Goal: Task Accomplishment & Management: Use online tool/utility

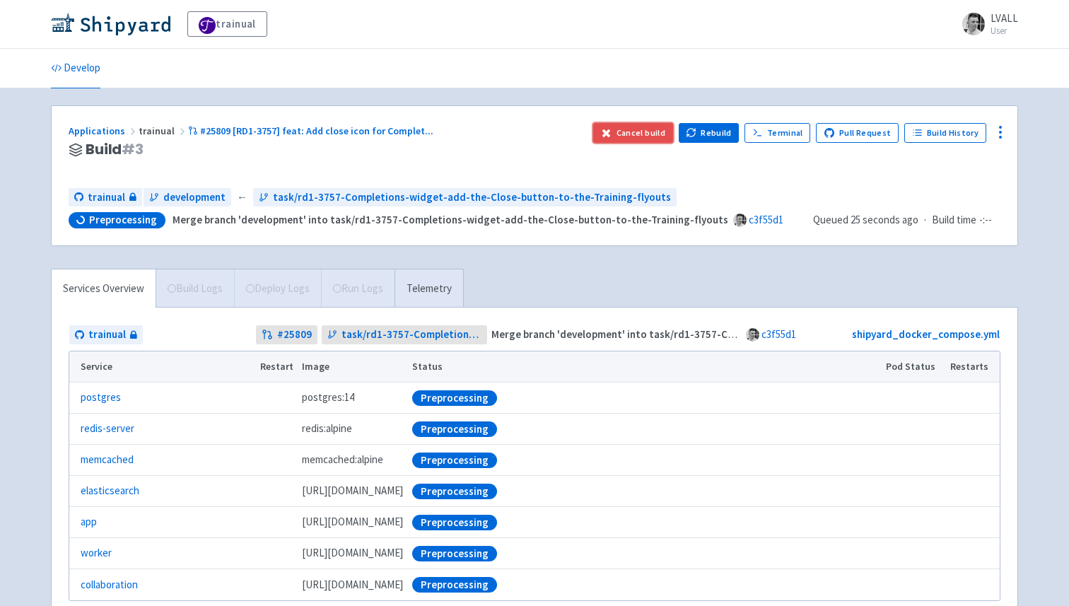
click at [634, 134] on button "Cancel build" at bounding box center [633, 133] width 80 height 20
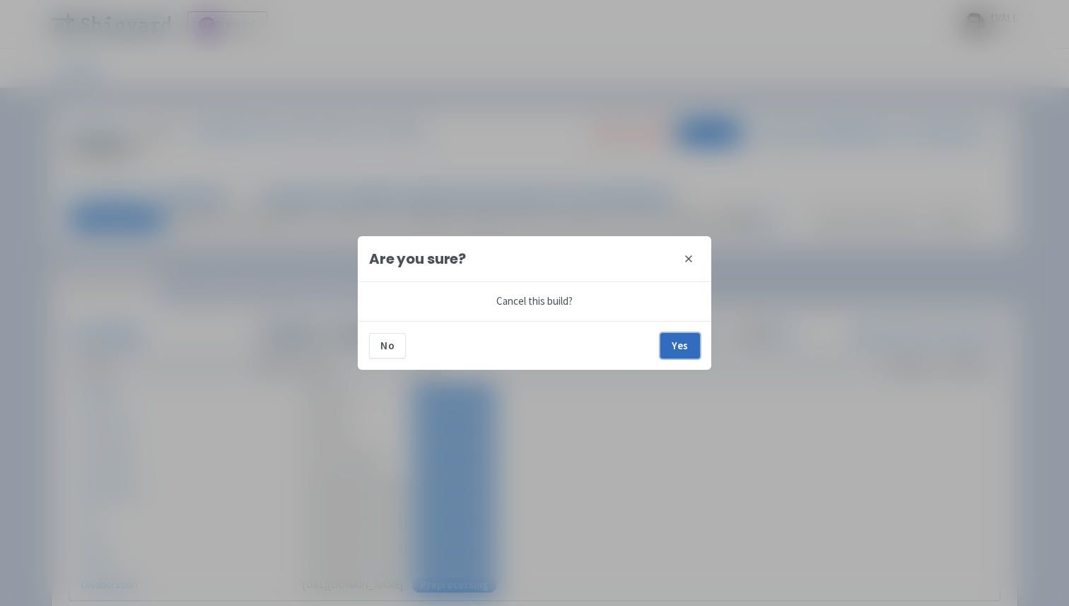
click at [686, 353] on button "Yes" at bounding box center [681, 345] width 40 height 25
